Goal: Transaction & Acquisition: Purchase product/service

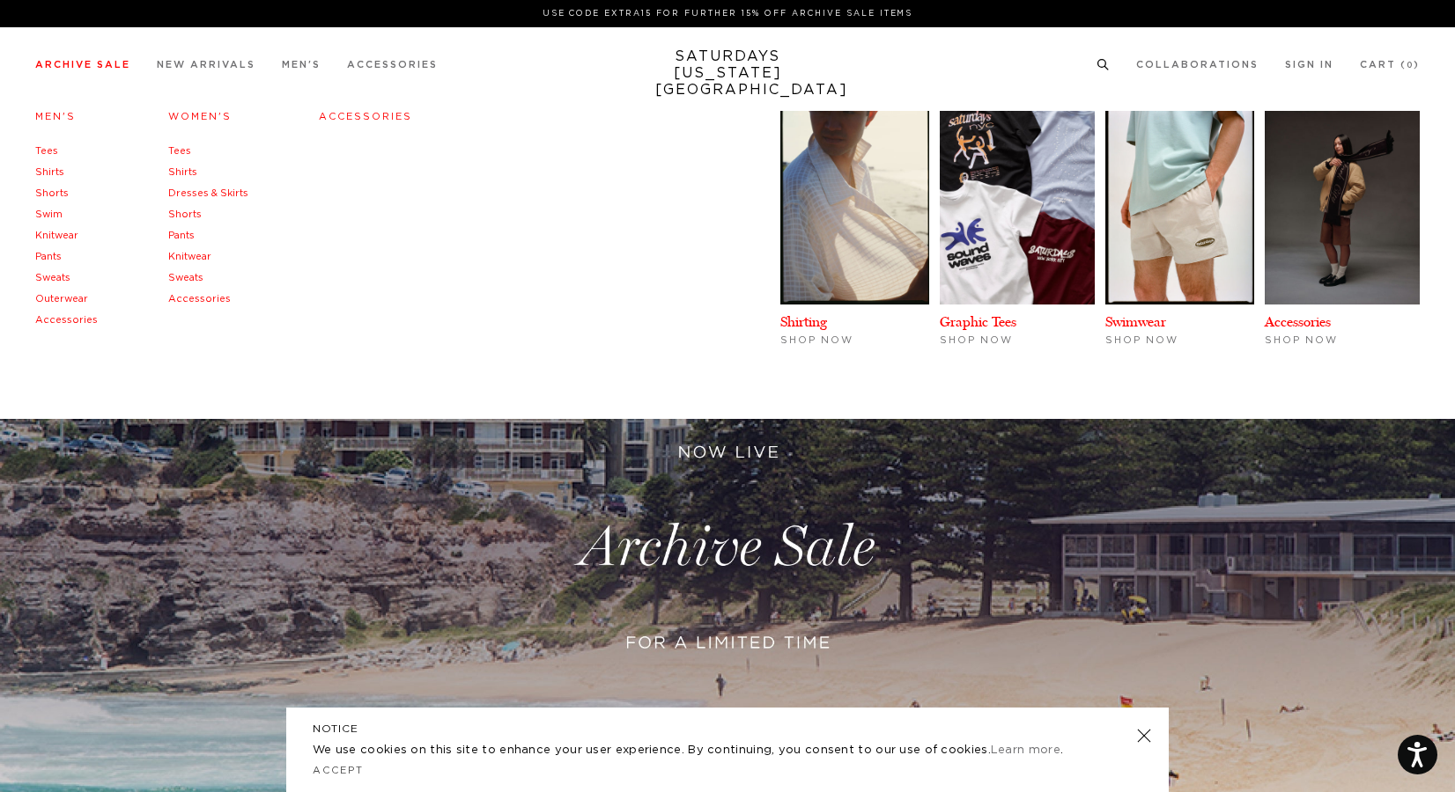
click at [48, 173] on link "Shirts" at bounding box center [49, 172] width 29 height 10
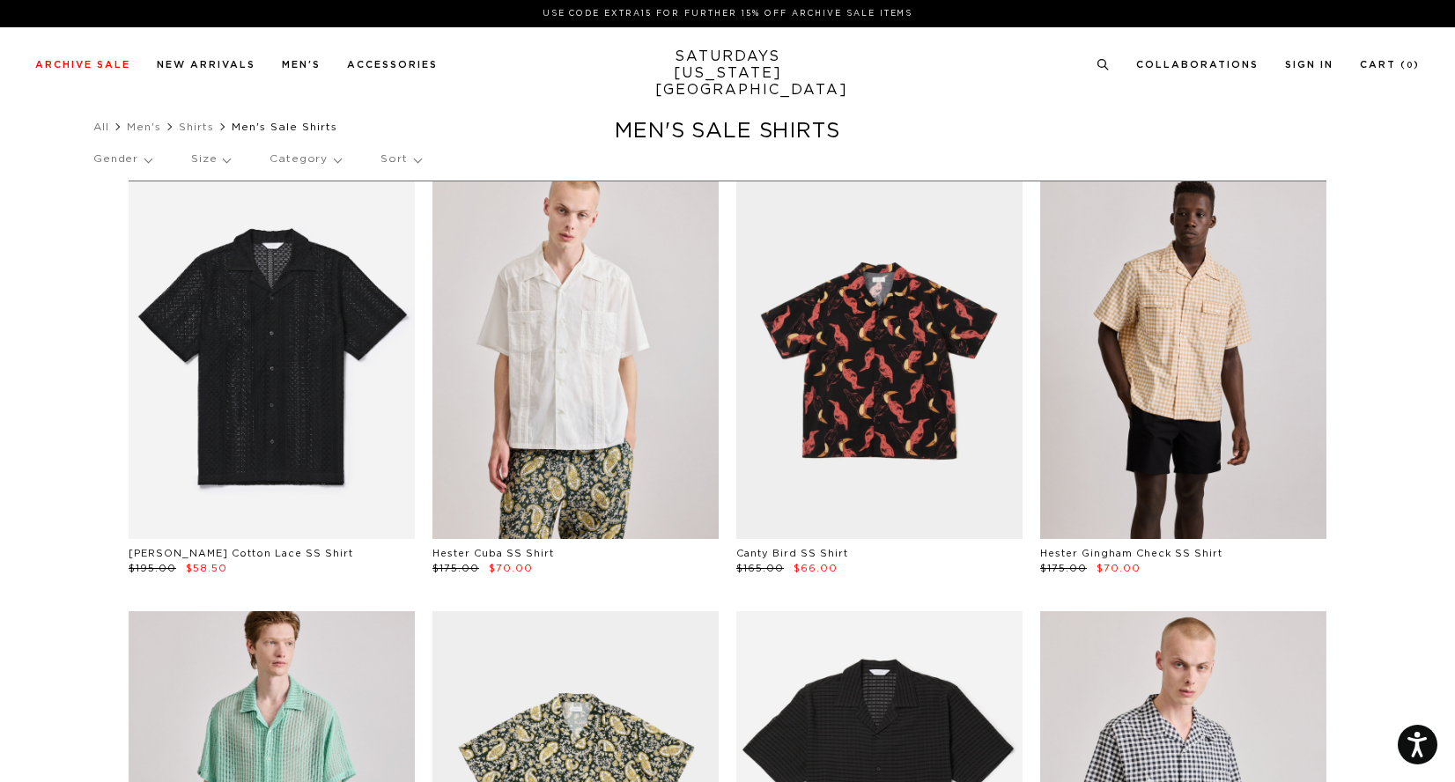
click at [225, 155] on p "Size" at bounding box center [210, 159] width 39 height 41
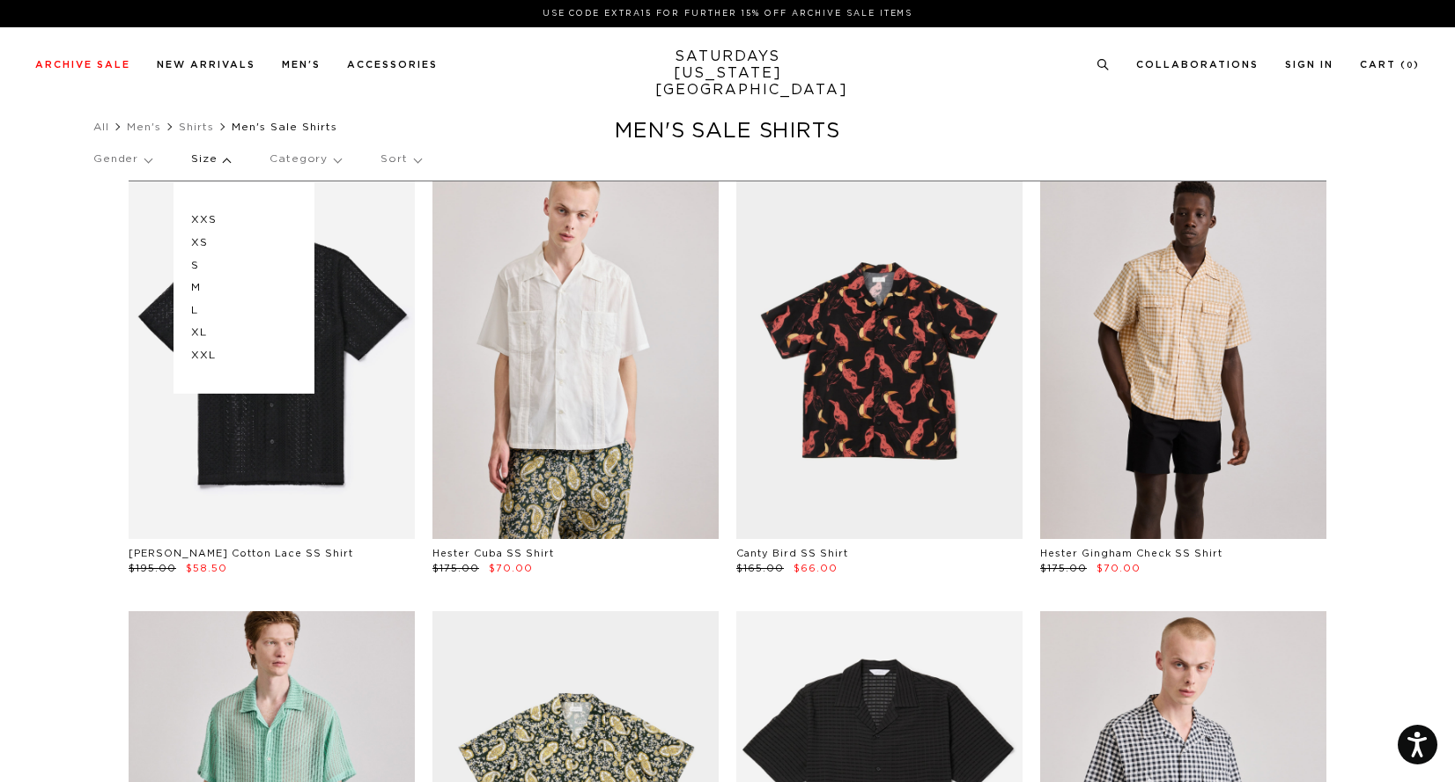
click at [203, 334] on p "XL" at bounding box center [244, 332] width 106 height 23
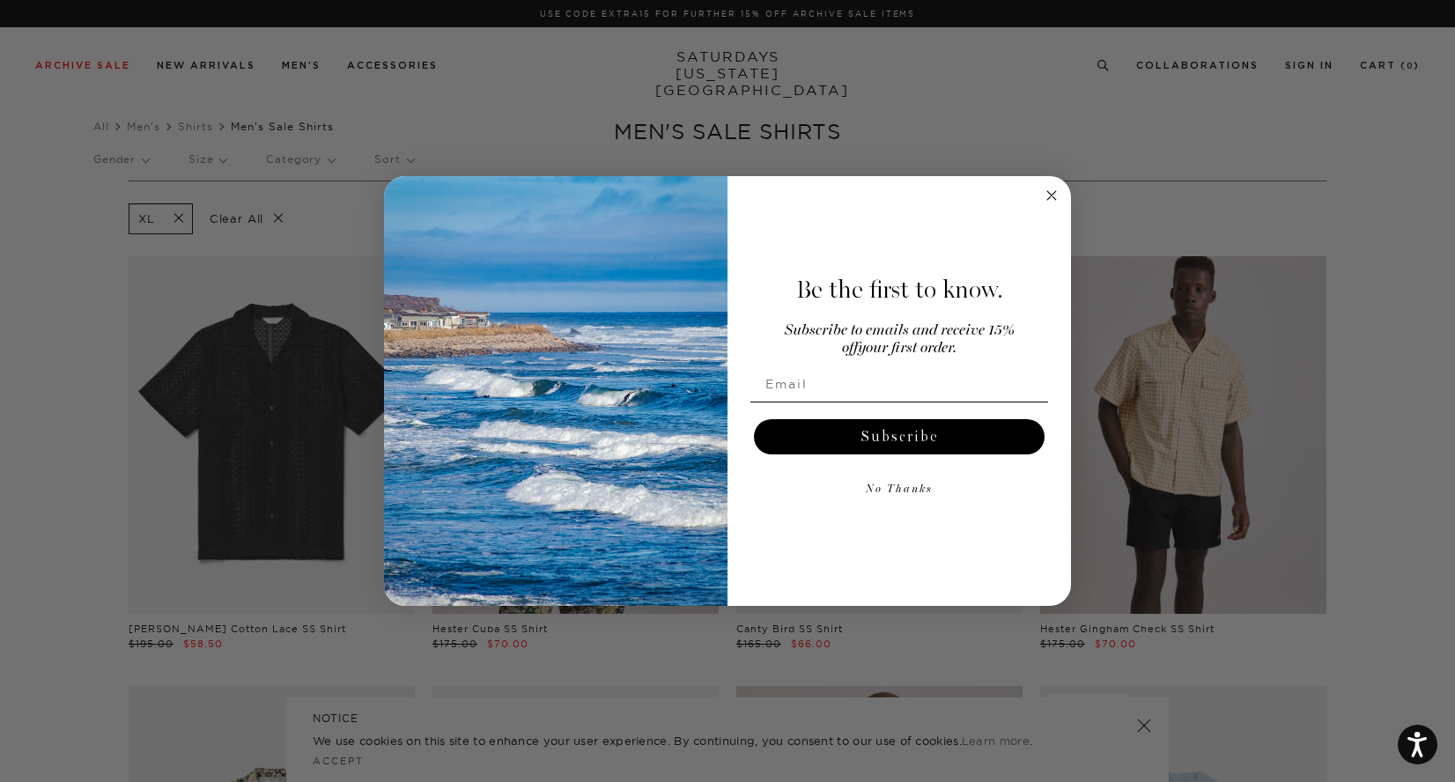
click at [1052, 194] on icon "Close dialog" at bounding box center [1051, 195] width 9 height 9
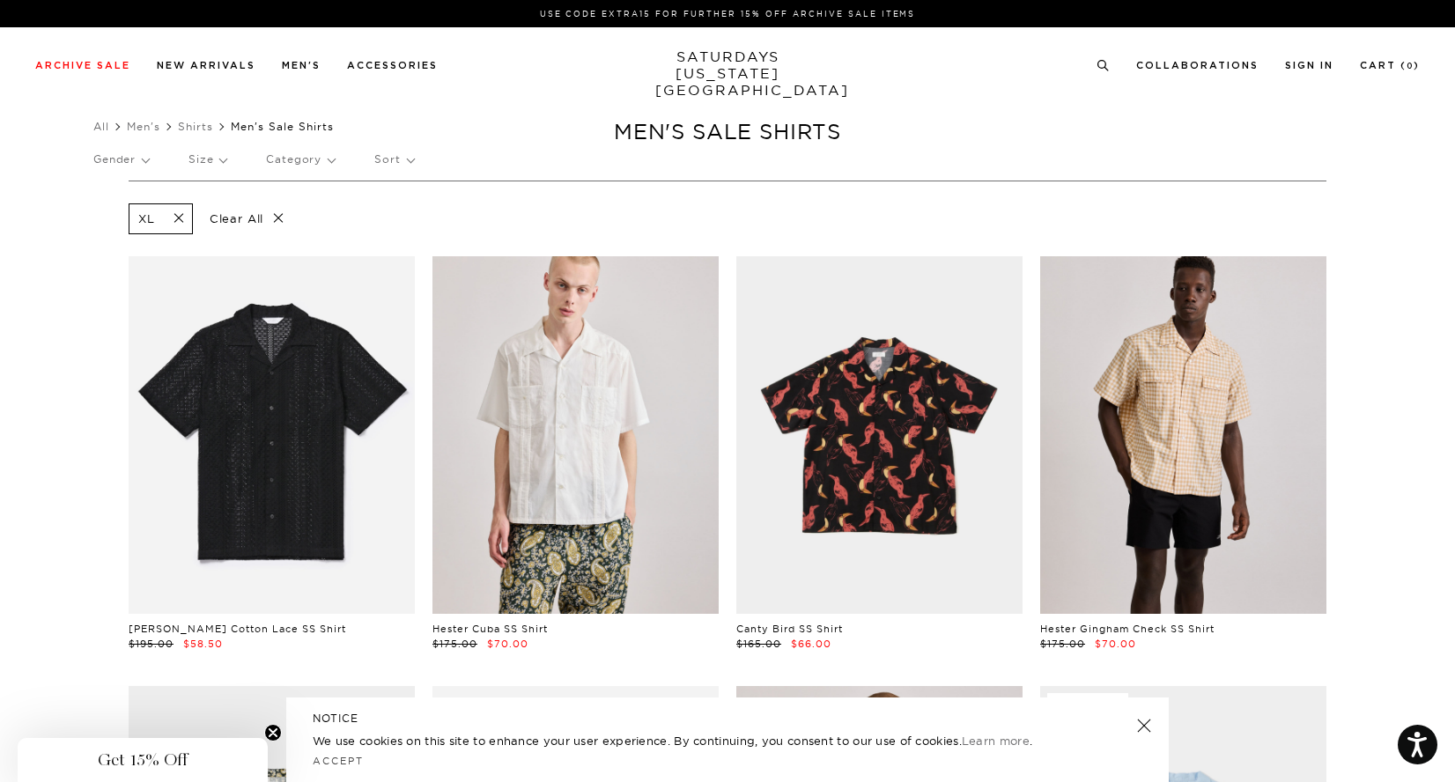
click at [181, 216] on span at bounding box center [173, 218] width 37 height 17
